Goal: Find specific page/section

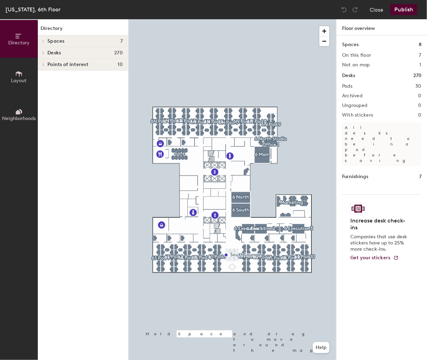
click at [11, 40] on span "Directory" at bounding box center [18, 43] width 21 height 6
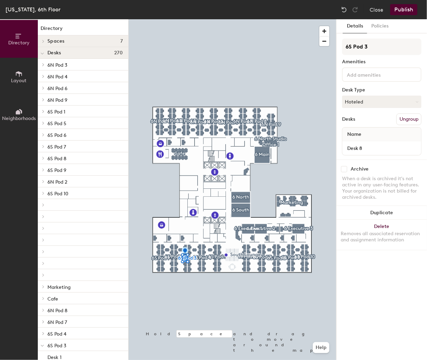
click at [63, 66] on span "6N Pod 3" at bounding box center [57, 65] width 20 height 6
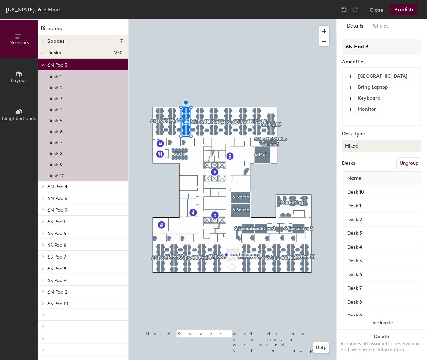
click at [45, 64] on div at bounding box center [42, 64] width 9 height 11
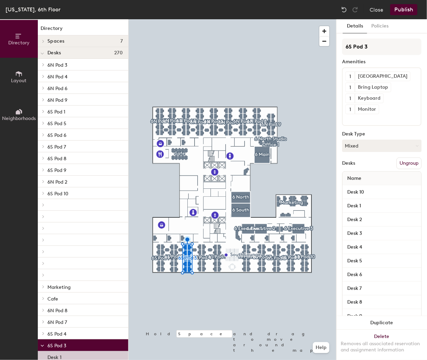
click at [14, 75] on button "Layout" at bounding box center [19, 77] width 38 height 38
